Goal: Entertainment & Leisure: Consume media (video, audio)

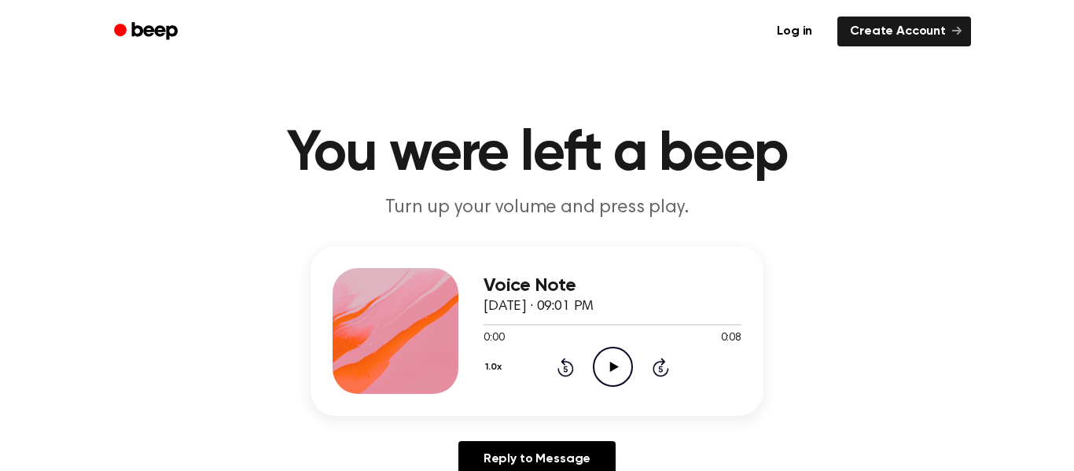
click at [600, 359] on icon "Play Audio" at bounding box center [613, 367] width 40 height 40
click at [605, 374] on icon "Play Audio" at bounding box center [613, 367] width 40 height 40
click at [619, 365] on icon "Play Audio" at bounding box center [613, 367] width 40 height 40
